Goal: Find specific page/section

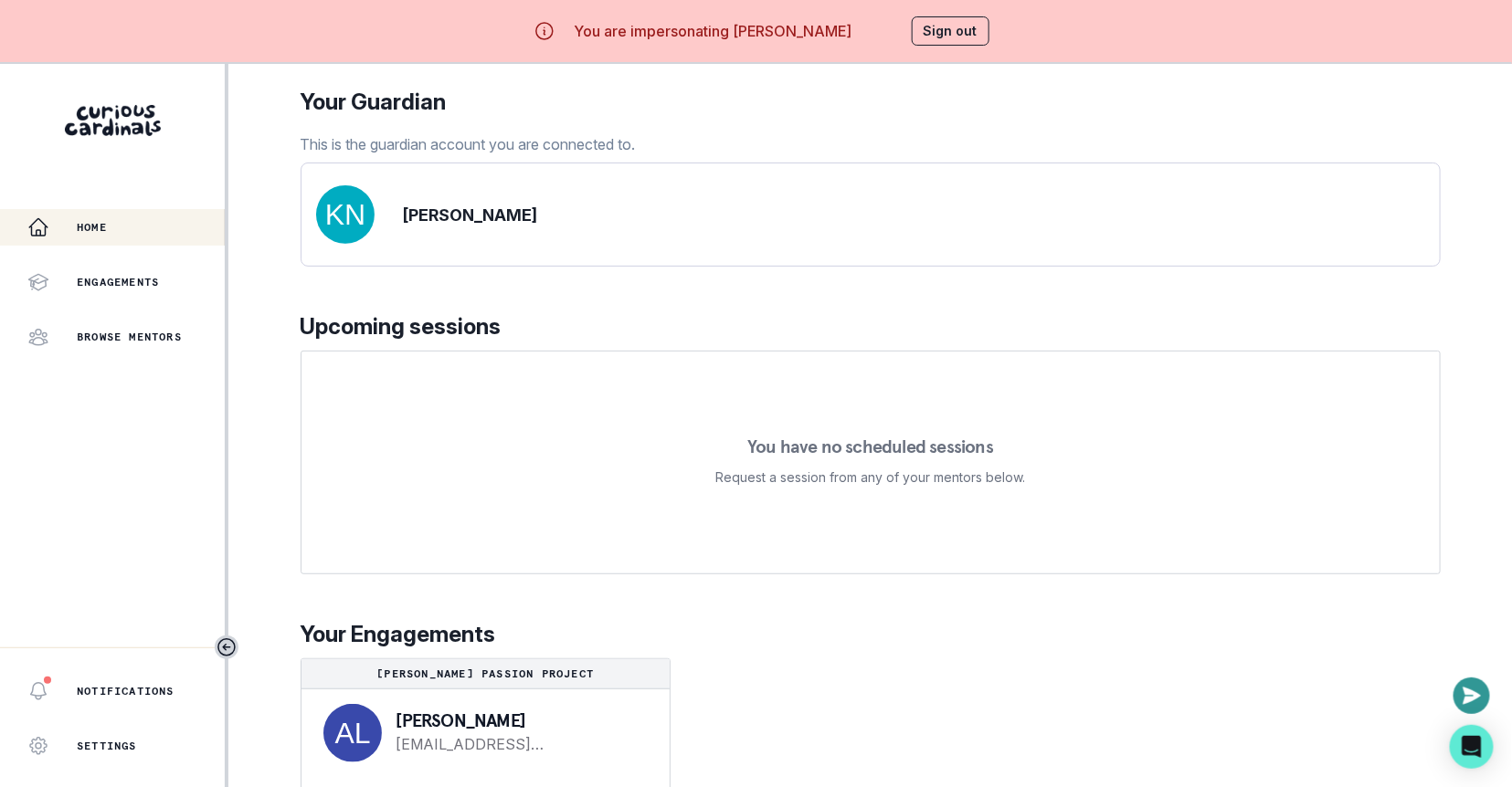
scroll to position [63, 0]
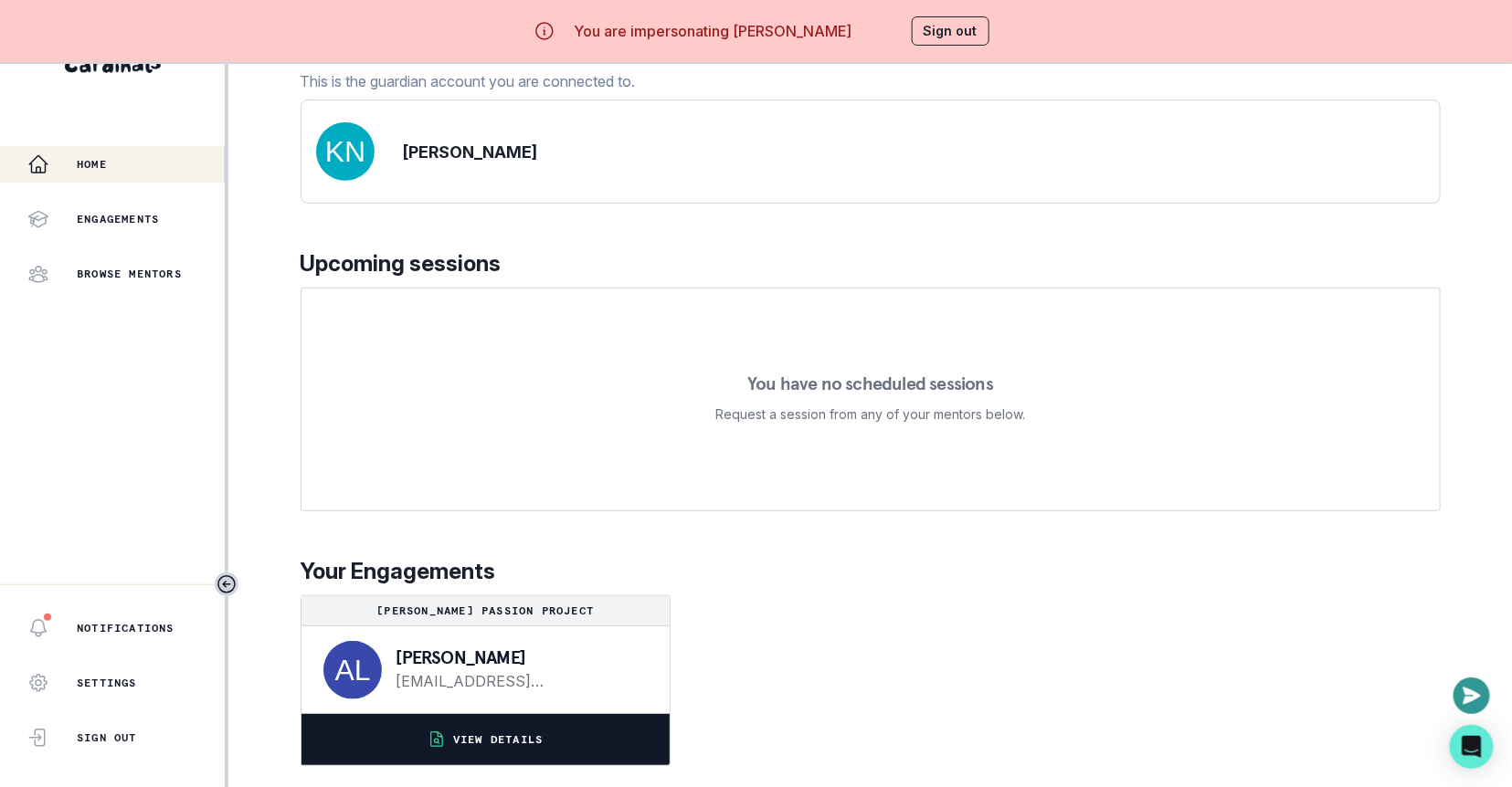
click at [566, 718] on button "VIEW DETAILS" at bounding box center [485, 740] width 368 height 51
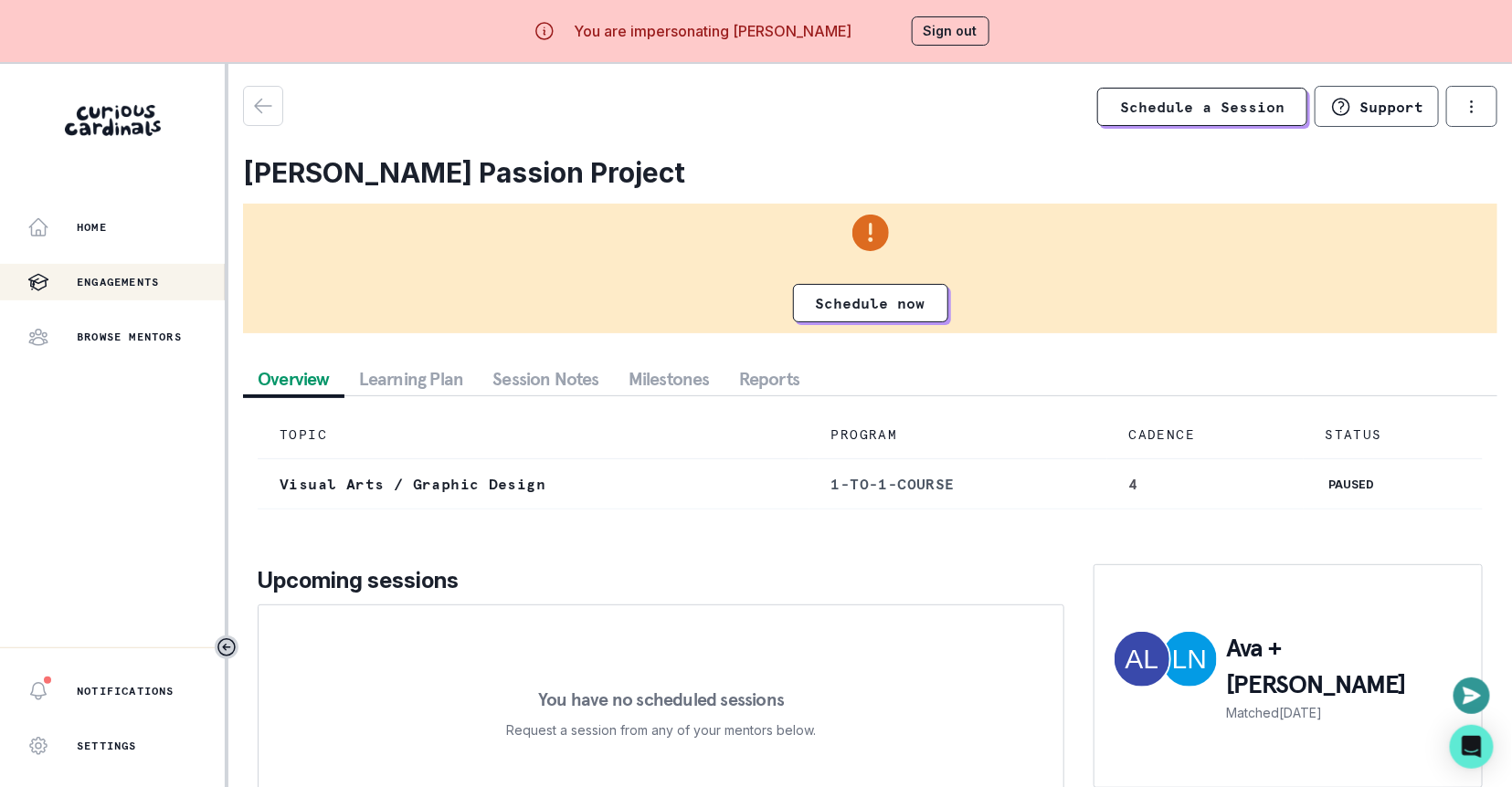
click at [557, 391] on button "Session Notes" at bounding box center [545, 379] width 137 height 33
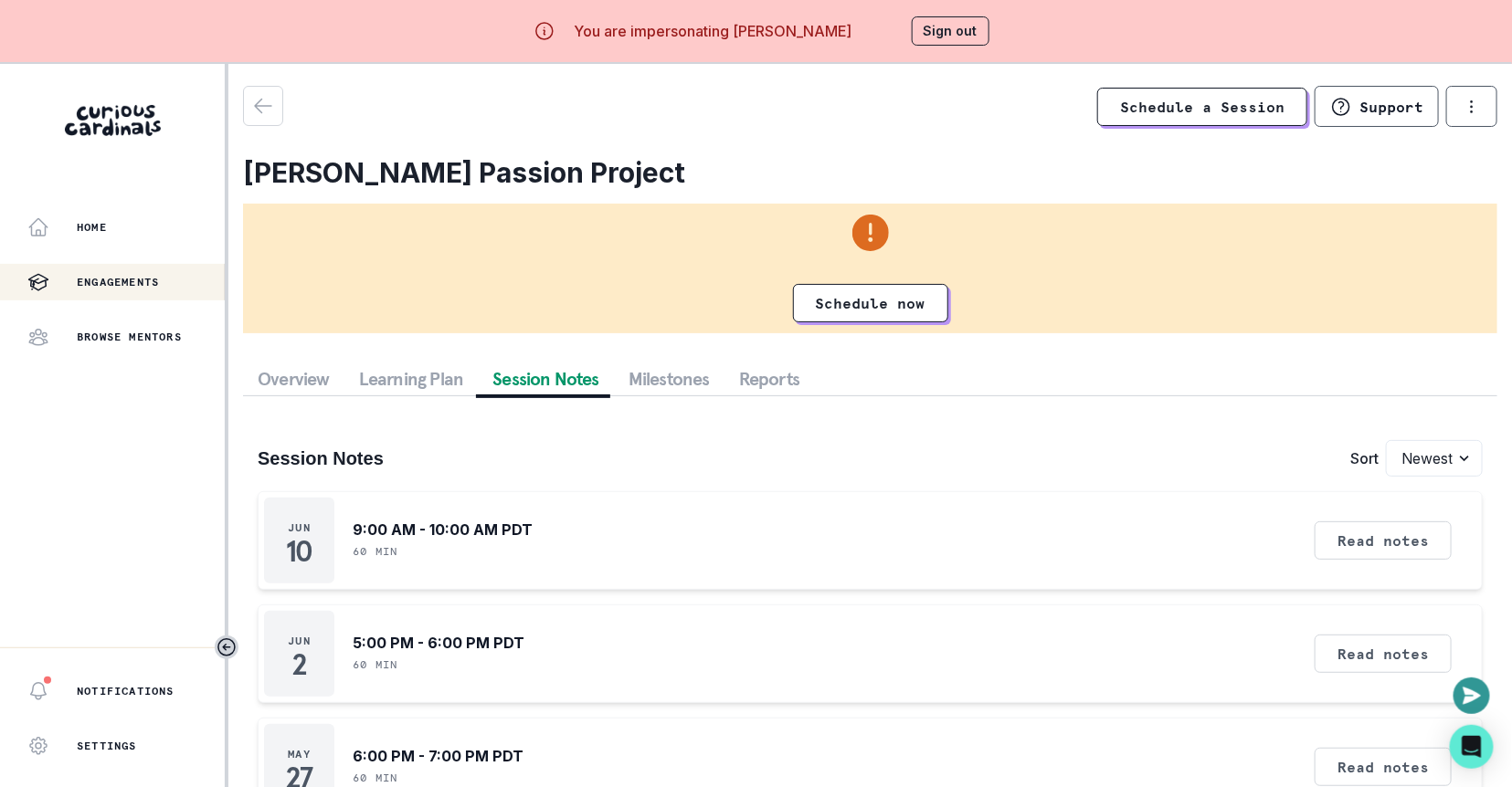
click at [956, 32] on button "Sign out" at bounding box center [951, 31] width 77 height 29
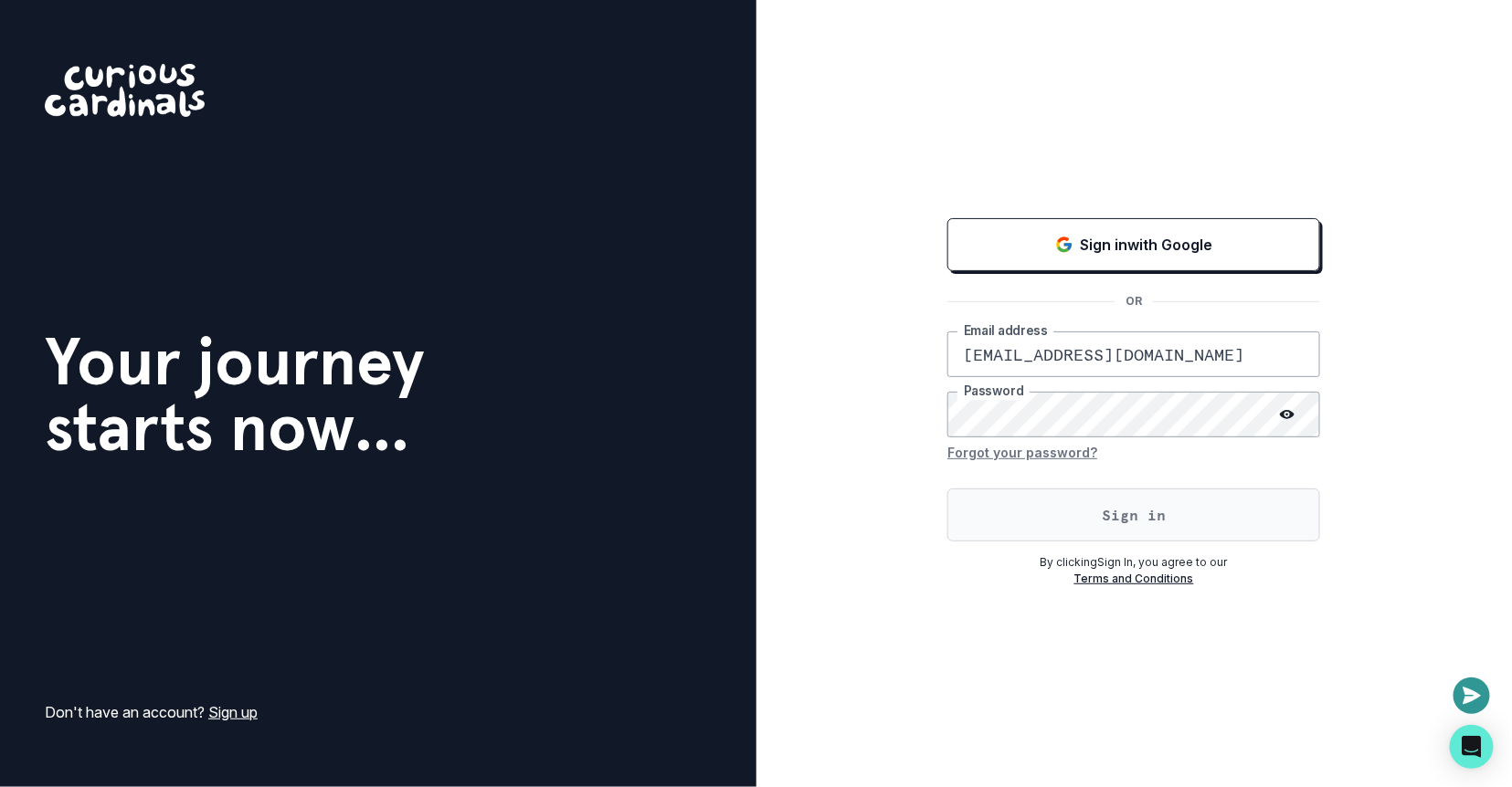
click at [1065, 514] on button "Sign in" at bounding box center [1133, 515] width 373 height 53
